Goal: Task Accomplishment & Management: Manage account settings

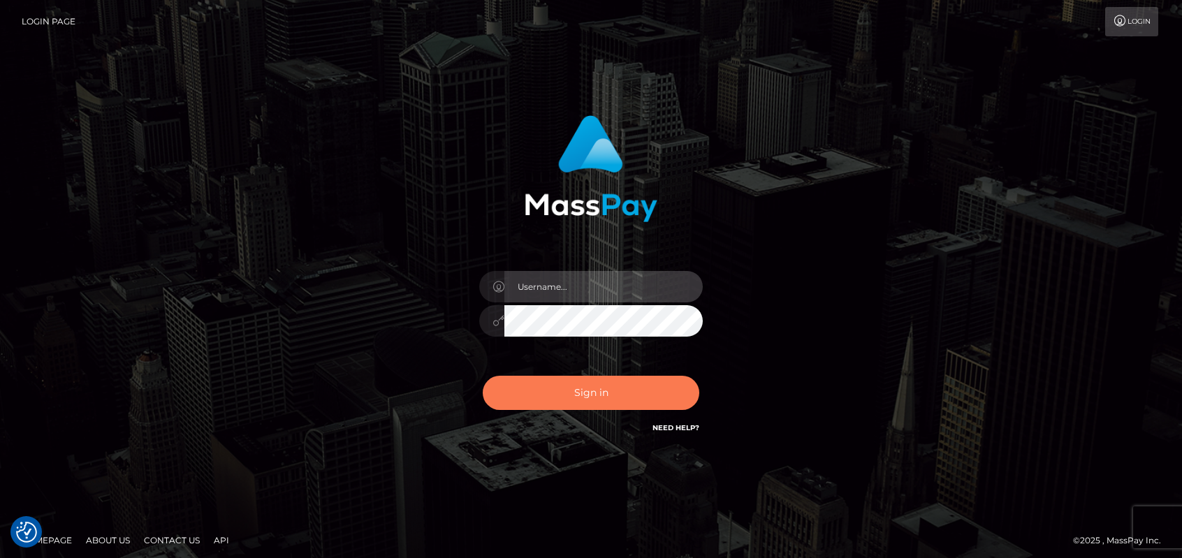
type input "emmy.navach"
click at [592, 389] on button "Sign in" at bounding box center [591, 393] width 217 height 34
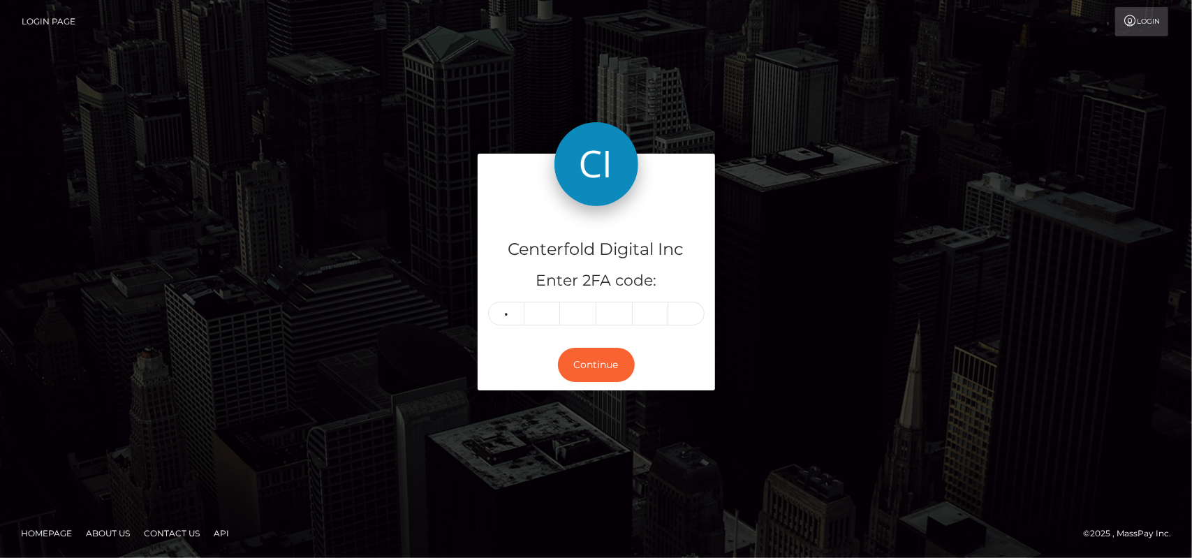
type input "2"
type input "8"
type input "0"
type input "3"
type input "0"
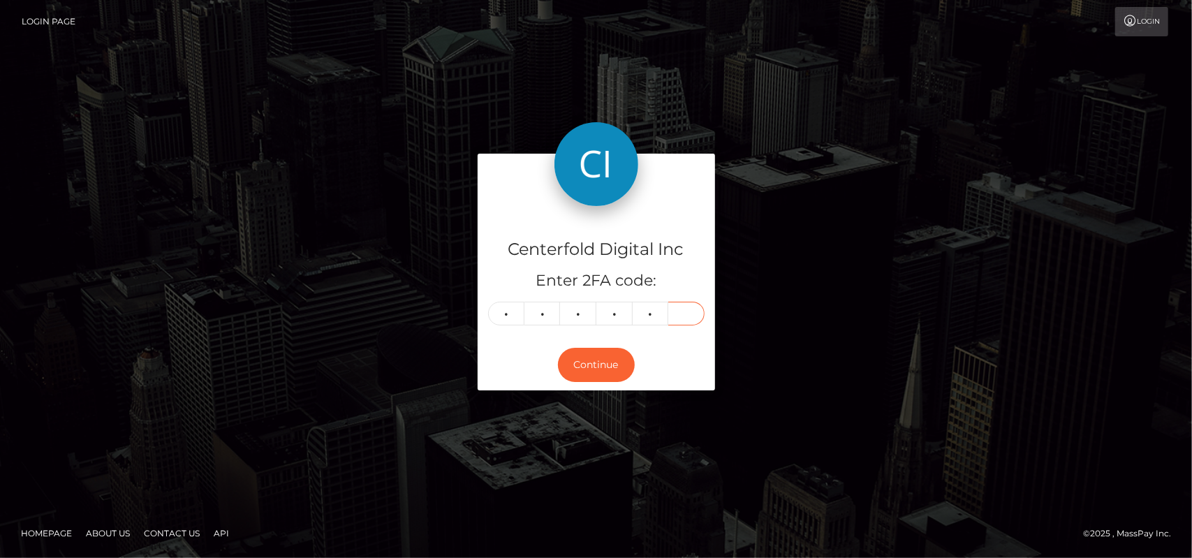
type input "6"
